Goal: Navigation & Orientation: Find specific page/section

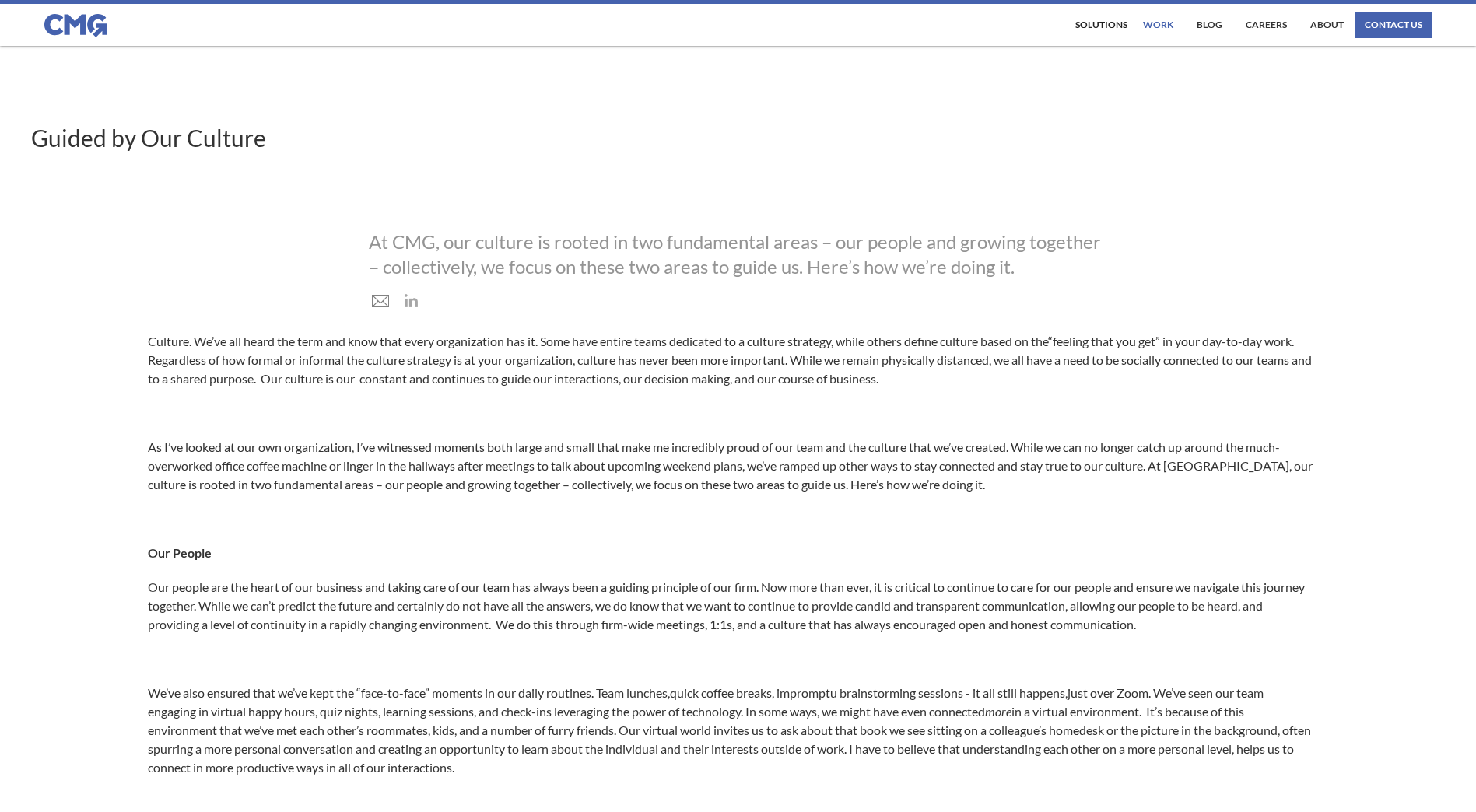
click at [1158, 22] on link "work" at bounding box center [1158, 25] width 38 height 27
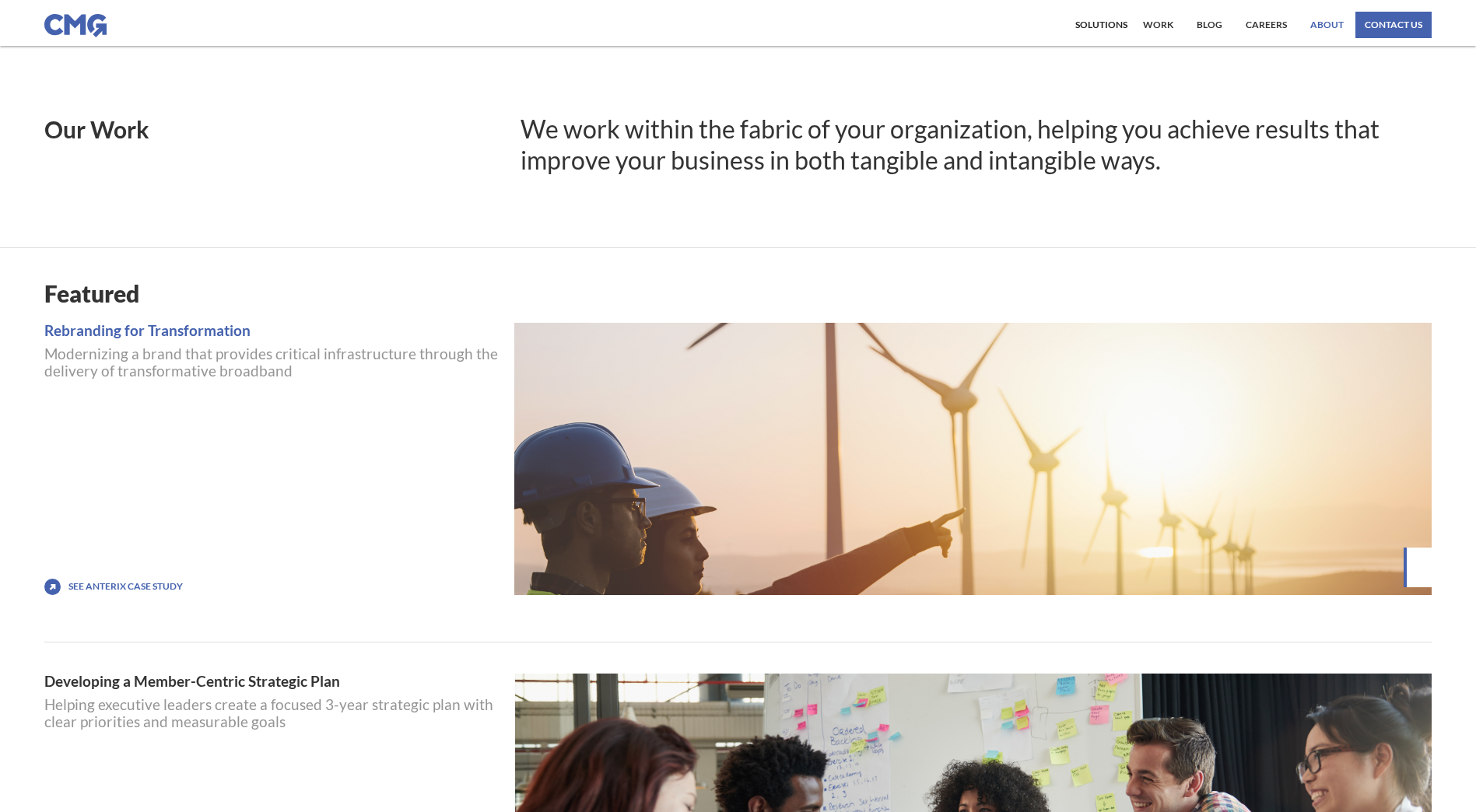
click at [1331, 22] on link "About" at bounding box center [1327, 25] width 41 height 27
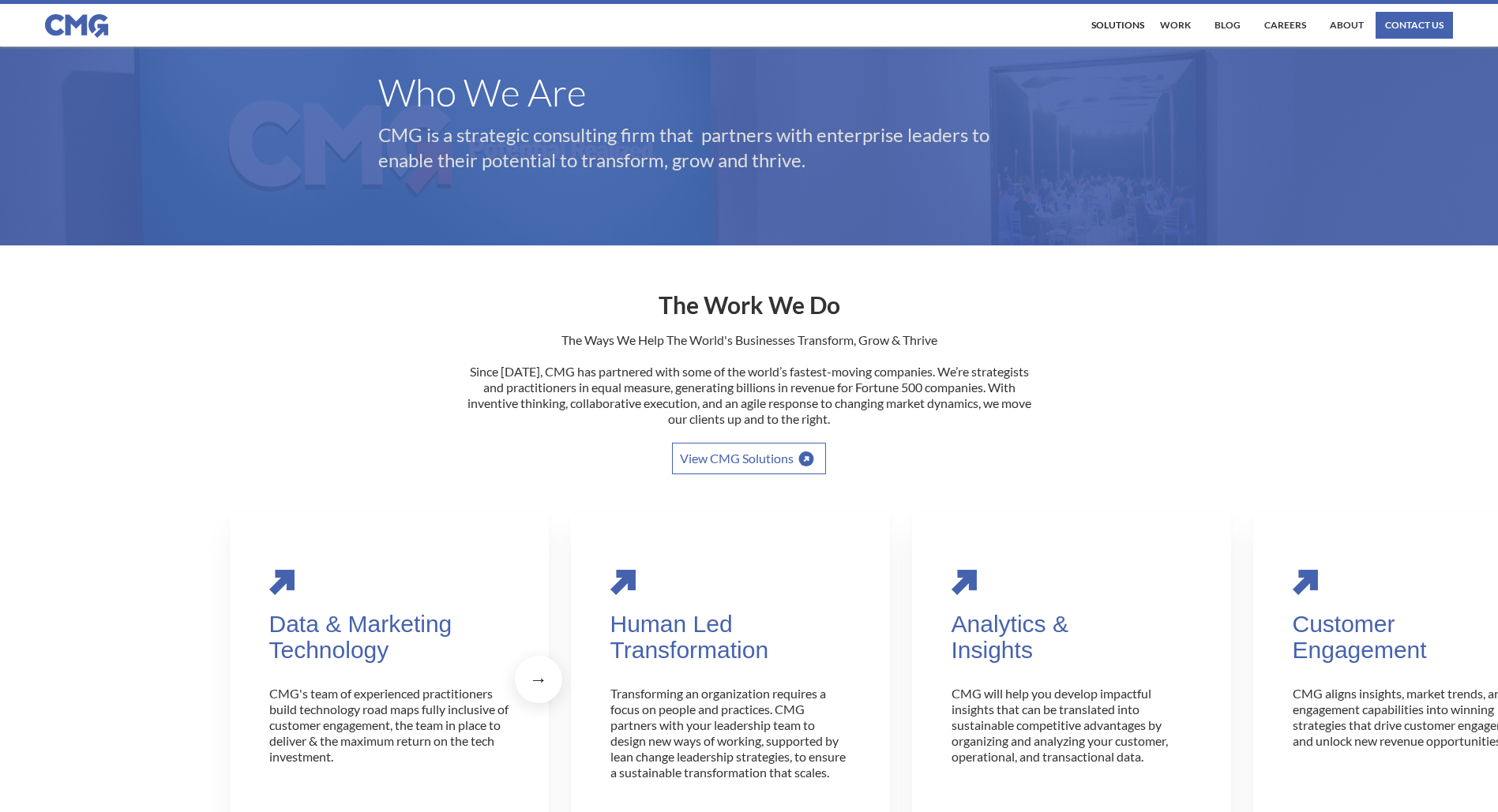
scroll to position [79, 0]
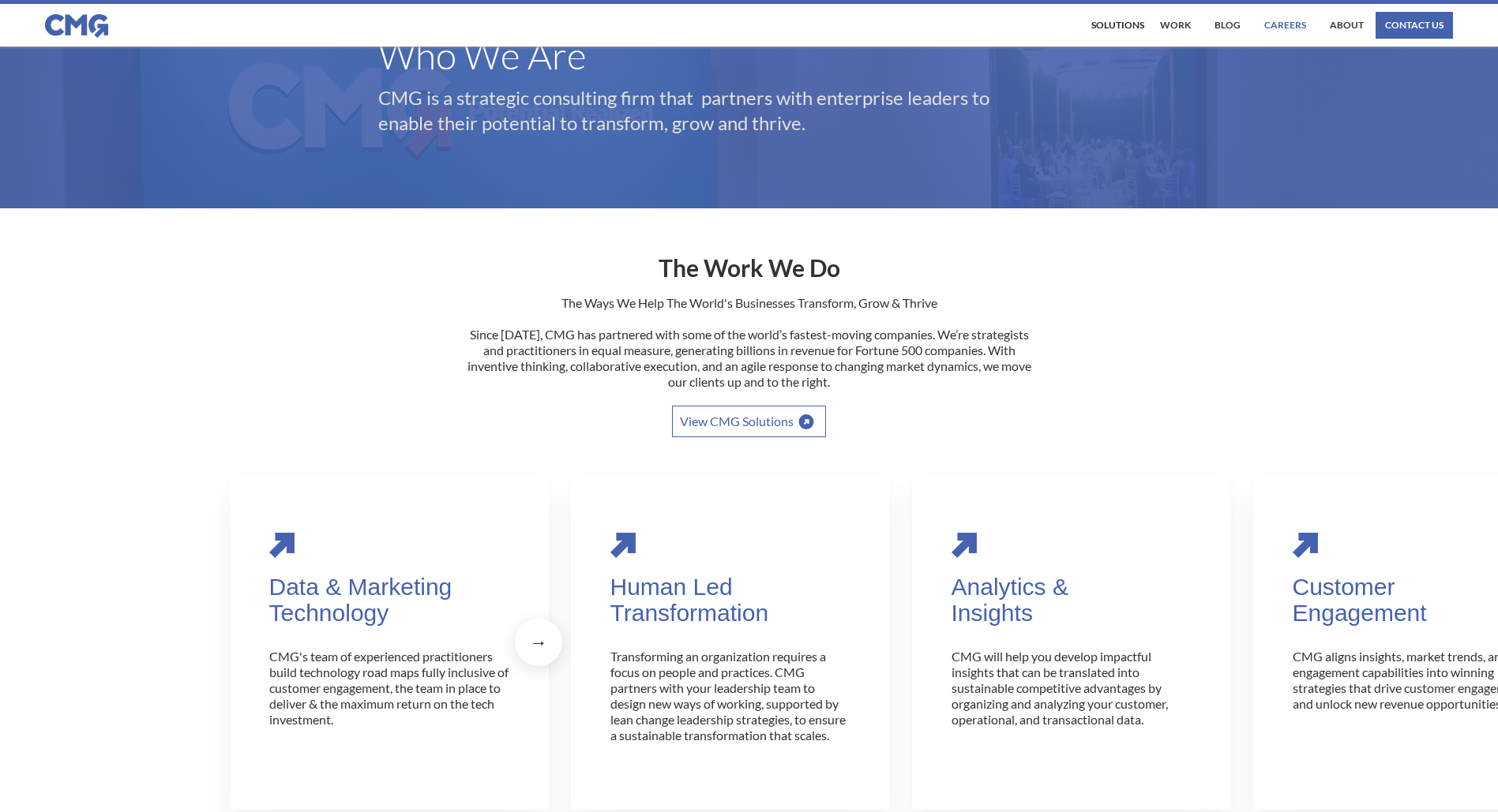
click at [1279, 26] on link "Careers" at bounding box center [1285, 25] width 50 height 27
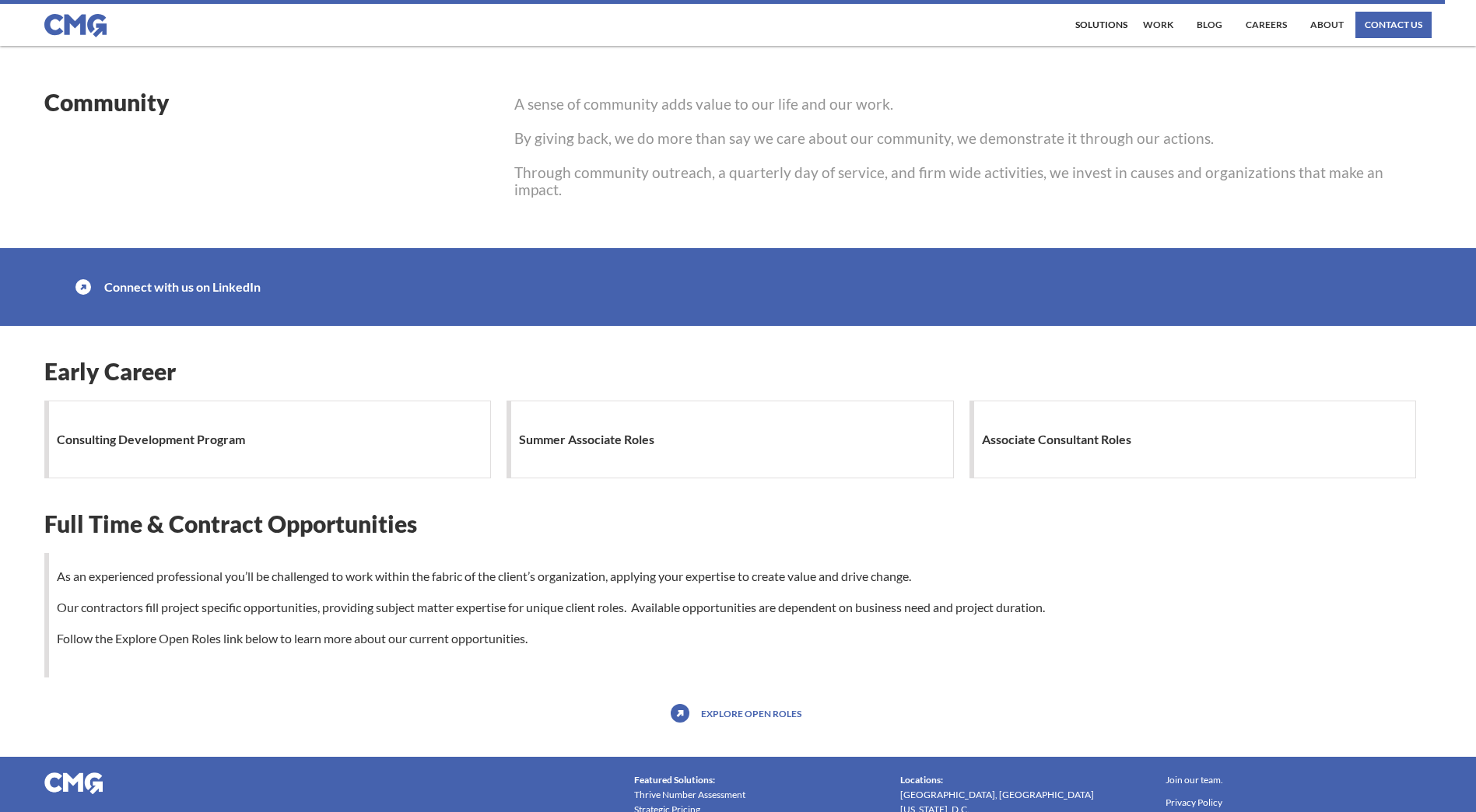
scroll to position [1227, 0]
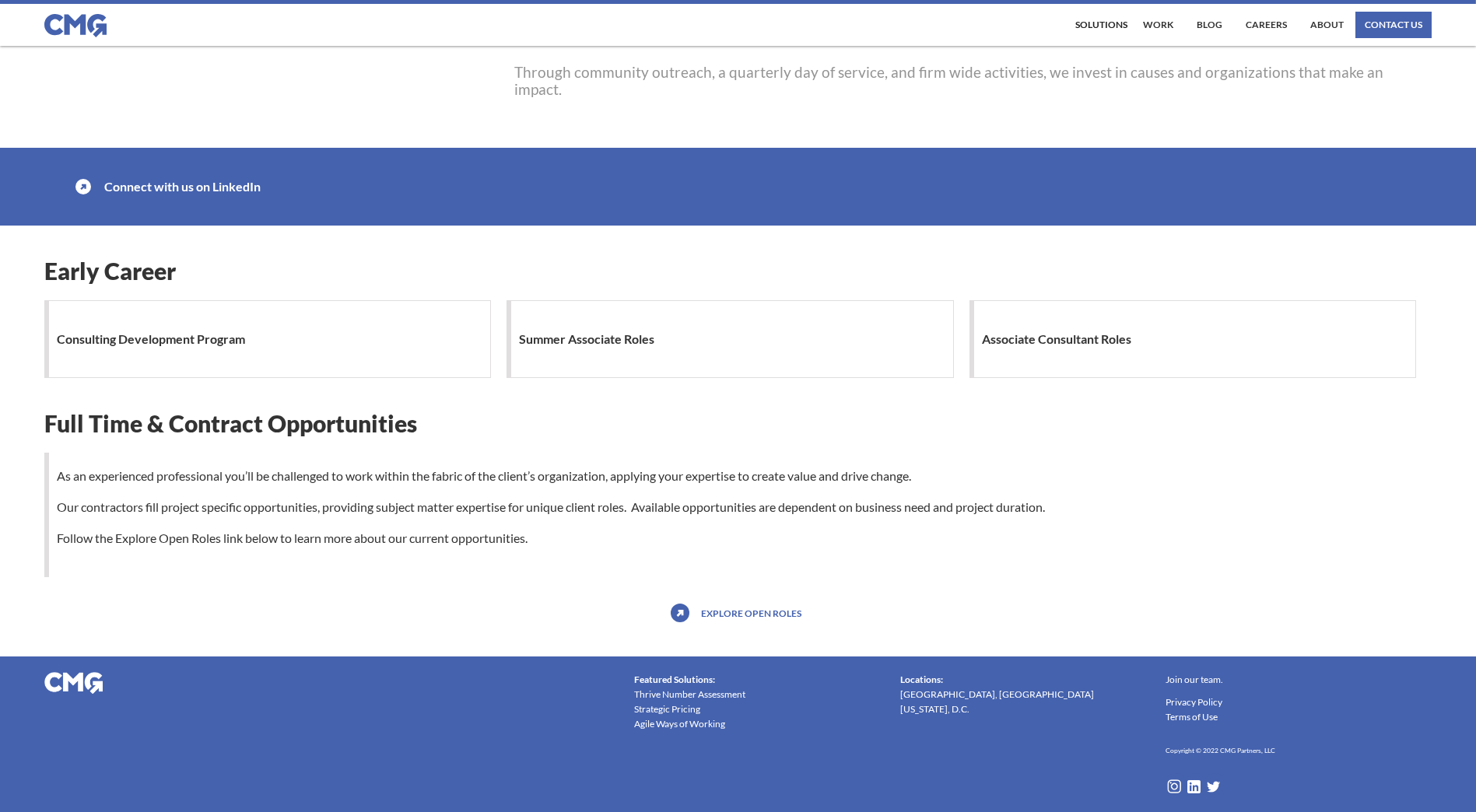
click at [725, 613] on link "Explore open roles" at bounding box center [751, 613] width 108 height 25
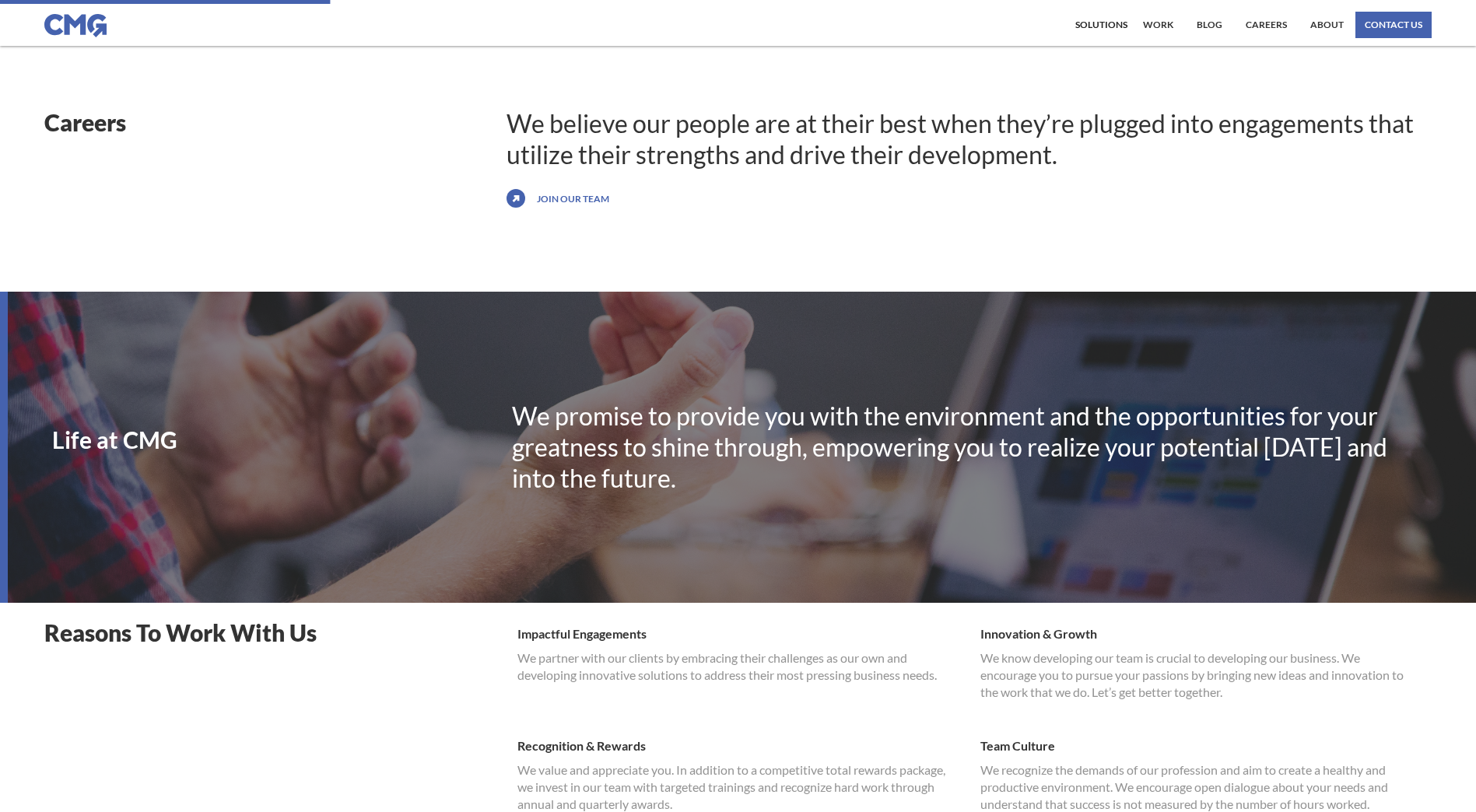
scroll to position [0, 0]
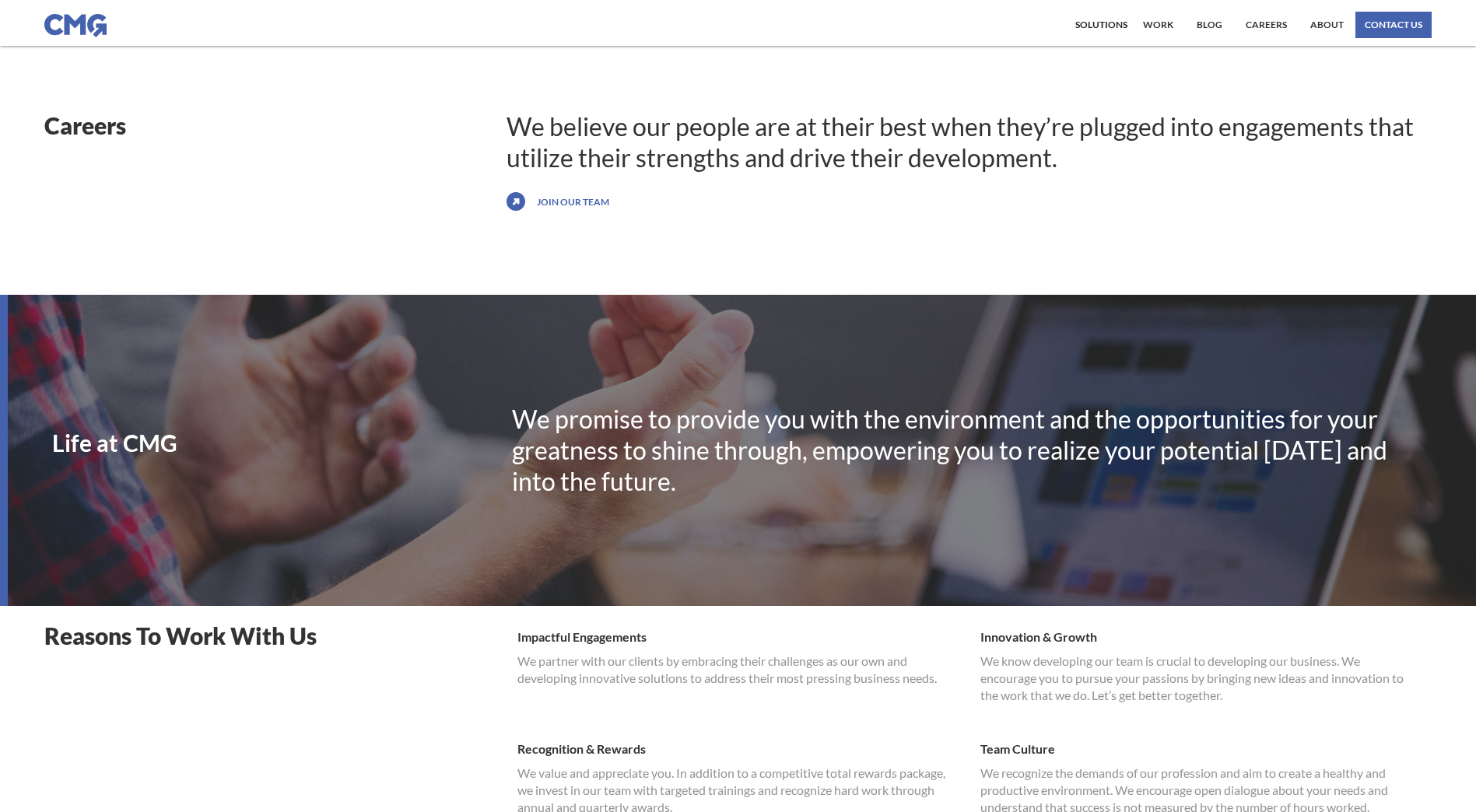
click at [562, 202] on link "Join our team" at bounding box center [573, 202] width 80 height 25
